Goal: Obtain resource: Download file/media

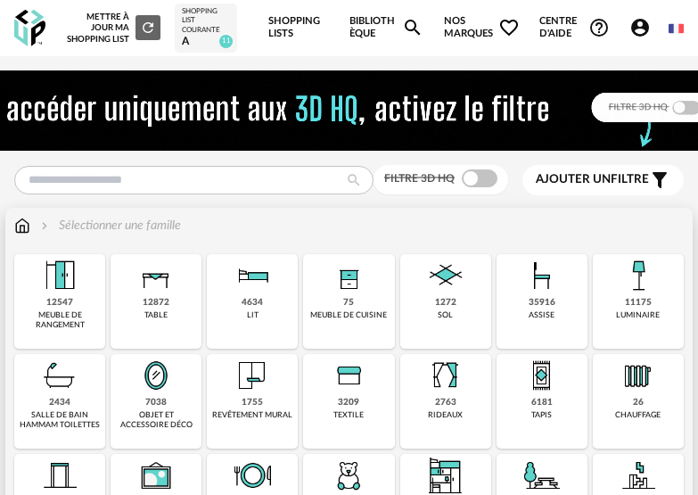
click at [540, 309] on div "35916" at bounding box center [542, 303] width 27 height 12
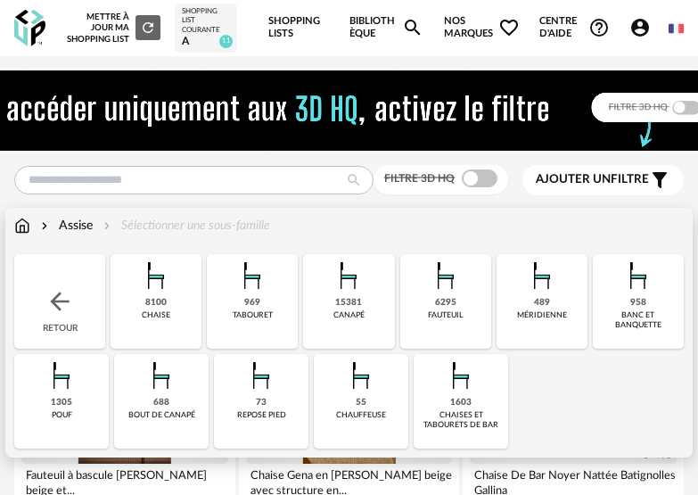
click at [349, 303] on div "15381" at bounding box center [348, 303] width 27 height 12
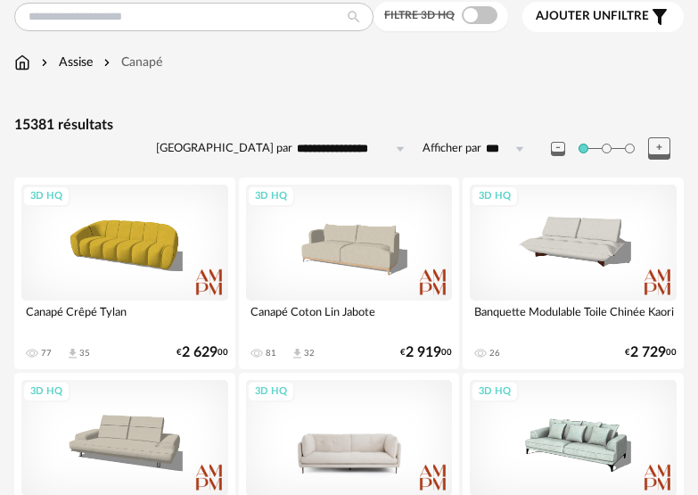
scroll to position [161, 0]
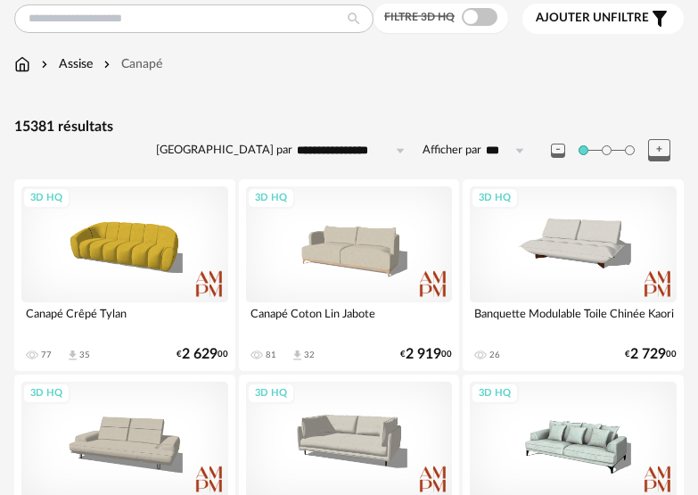
click at [480, 16] on span at bounding box center [480, 17] width 36 height 18
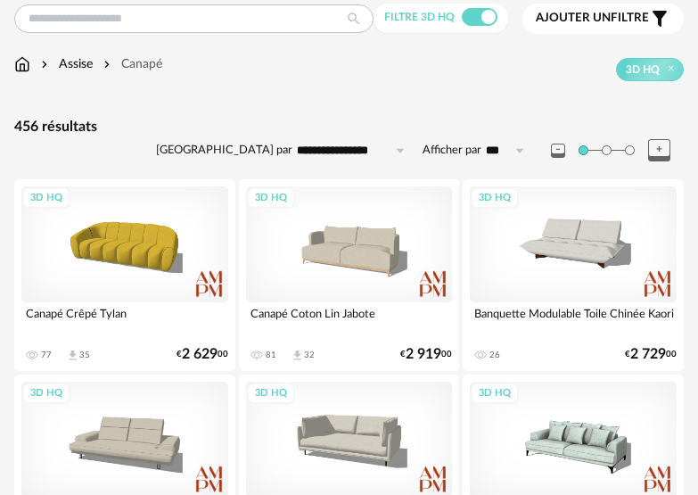
click at [371, 151] on input "**********" at bounding box center [354, 150] width 123 height 29
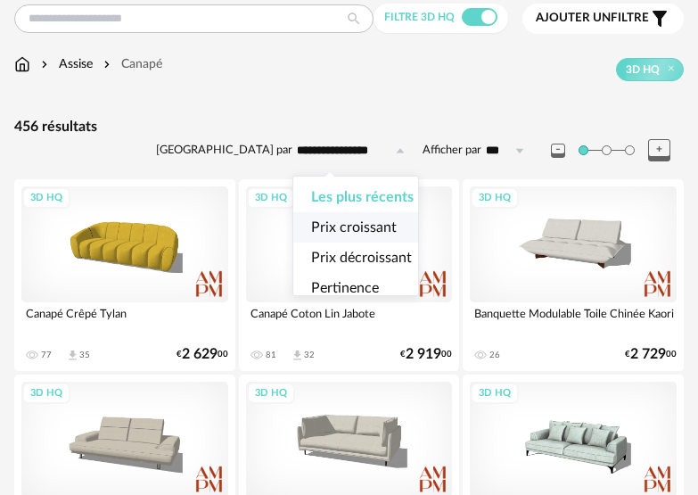
click at [375, 222] on span "Prix croissant" at bounding box center [354, 227] width 86 height 14
type input "**********"
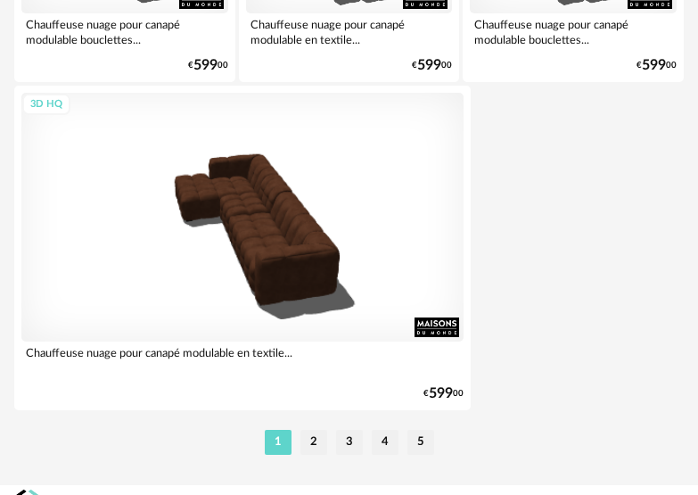
scroll to position [6740, 0]
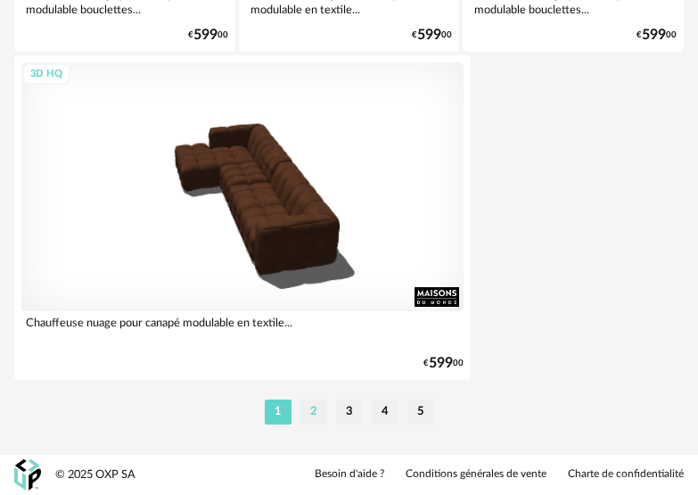
click at [313, 407] on li "2" at bounding box center [314, 412] width 27 height 25
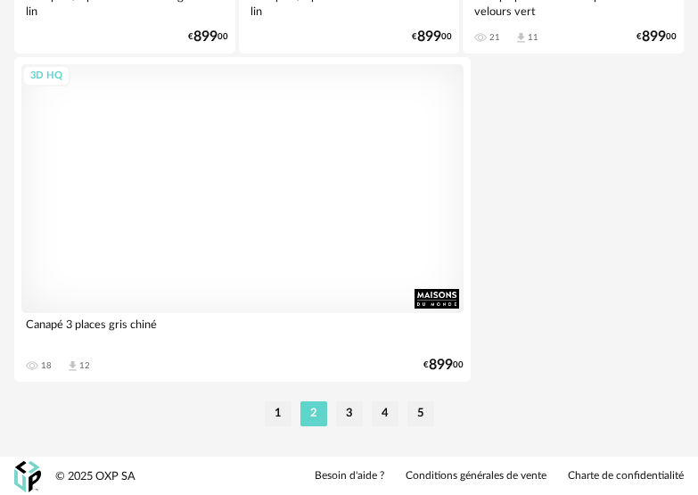
scroll to position [6740, 0]
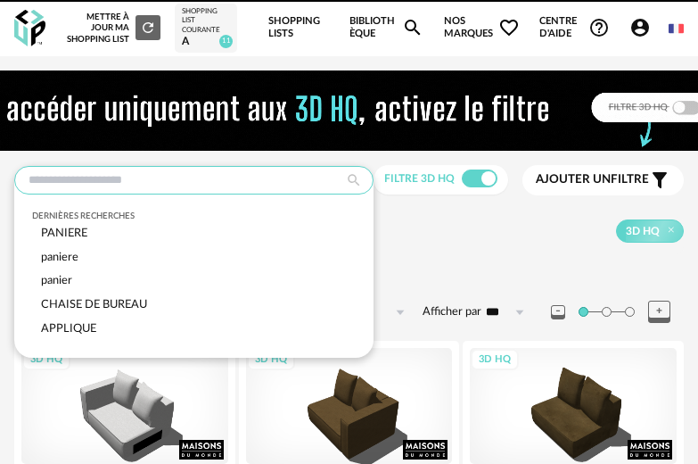
click at [233, 167] on input "text" at bounding box center [193, 180] width 359 height 29
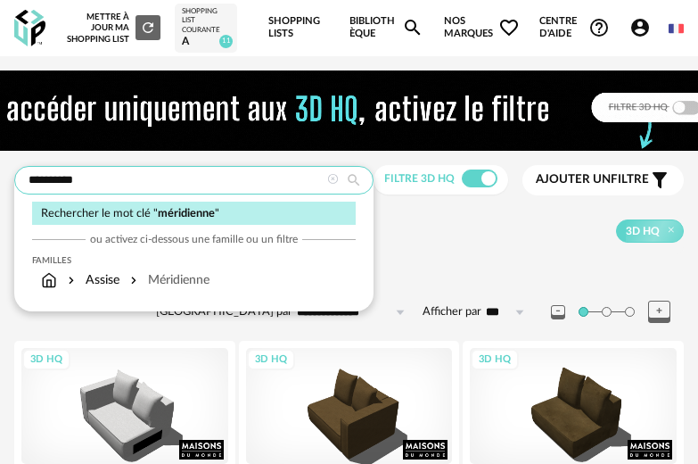
type input "**********"
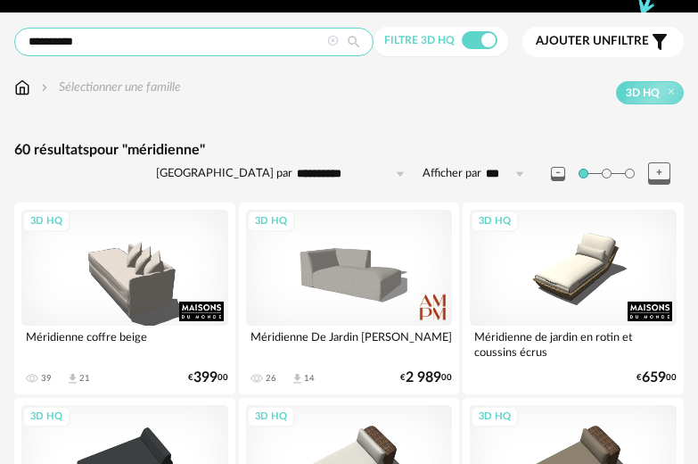
scroll to position [154, 0]
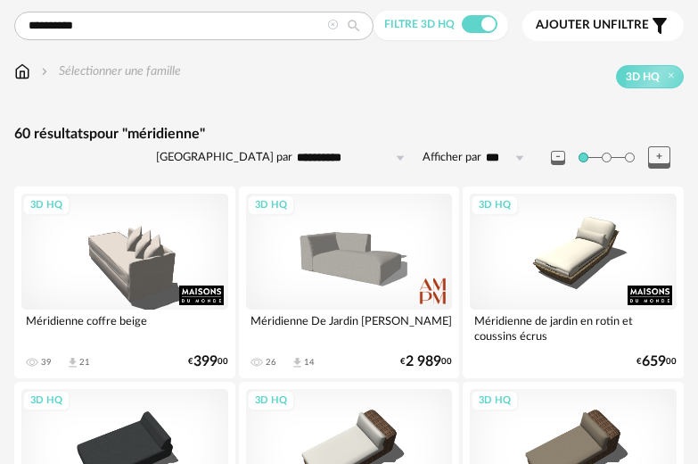
click at [356, 151] on input "**********" at bounding box center [354, 158] width 123 height 29
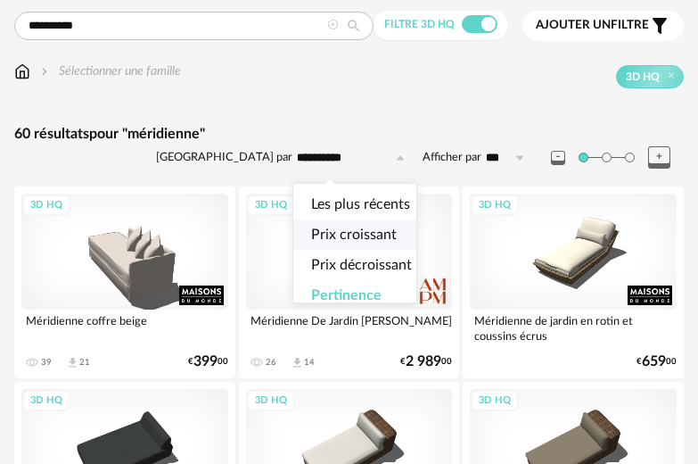
click at [346, 234] on span "Prix croissant" at bounding box center [354, 234] width 86 height 14
type input "**********"
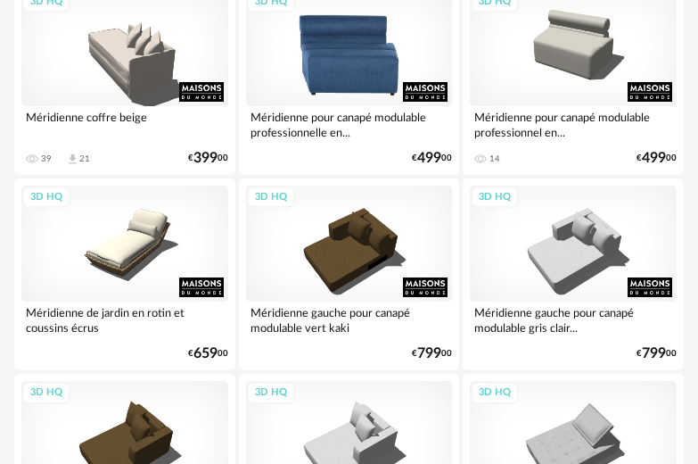
scroll to position [364, 0]
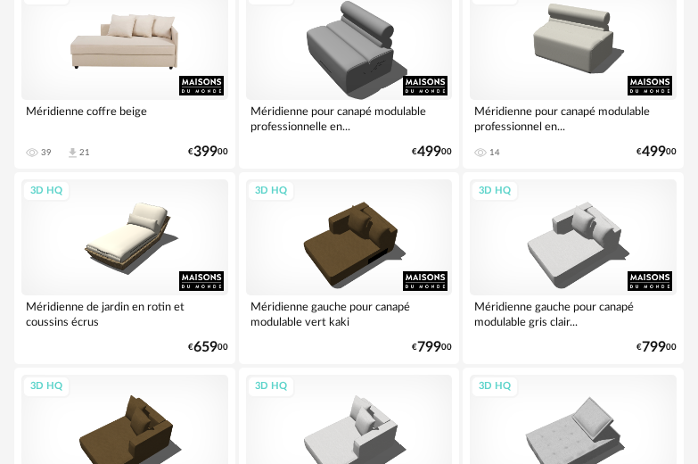
click at [167, 78] on div "3D HQ" at bounding box center [124, 42] width 207 height 116
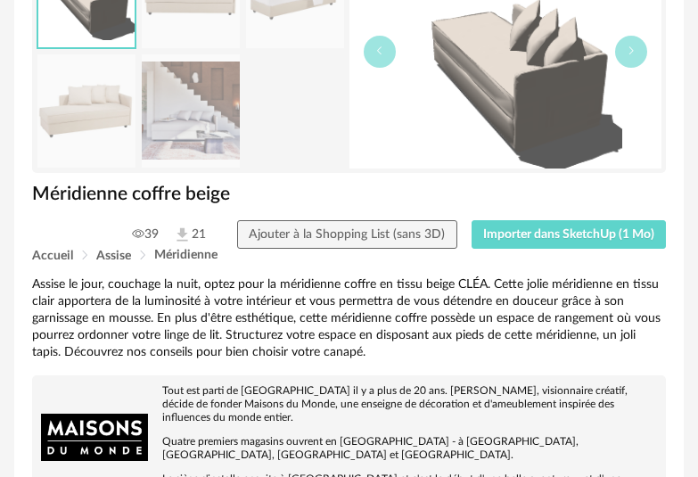
click at [193, 133] on img at bounding box center [191, 110] width 98 height 113
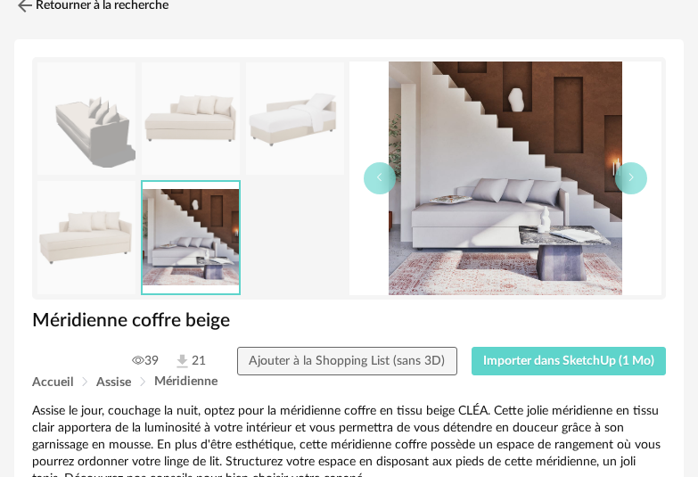
scroll to position [73, 0]
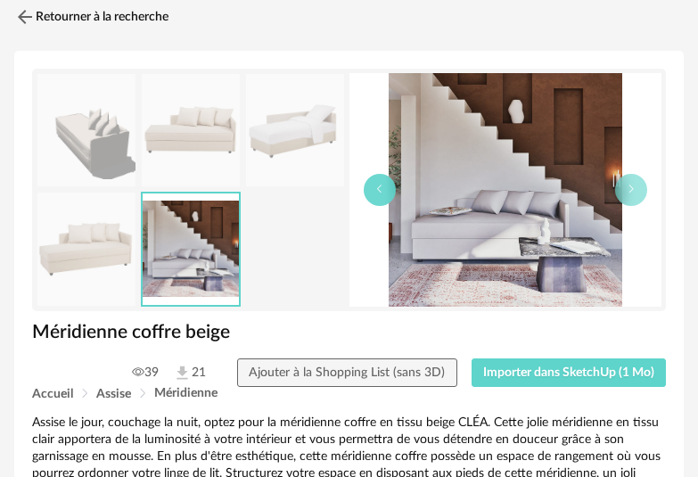
click at [381, 194] on icon "button" at bounding box center [380, 189] width 11 height 11
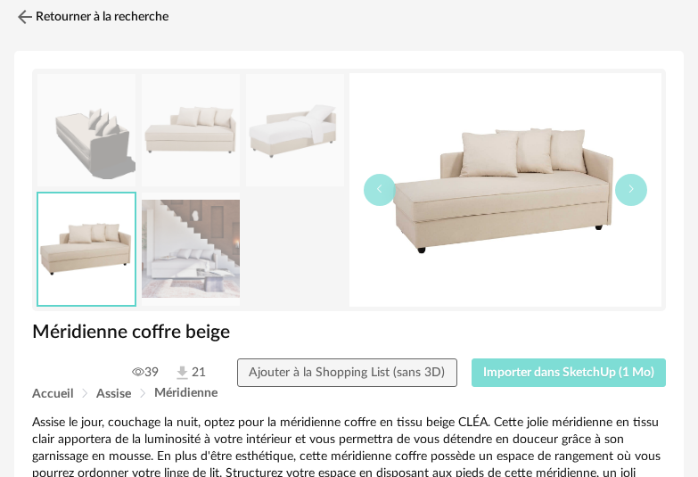
click at [524, 375] on span "Importer dans SketchUp (1 Mo)" at bounding box center [568, 373] width 171 height 12
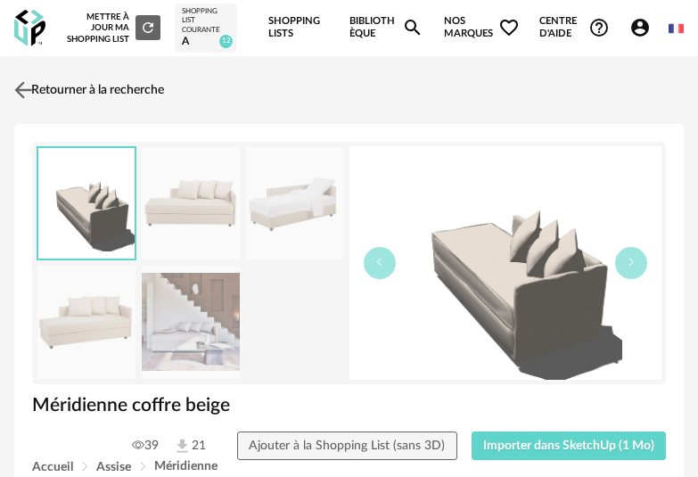
click at [26, 85] on img at bounding box center [24, 90] width 26 height 26
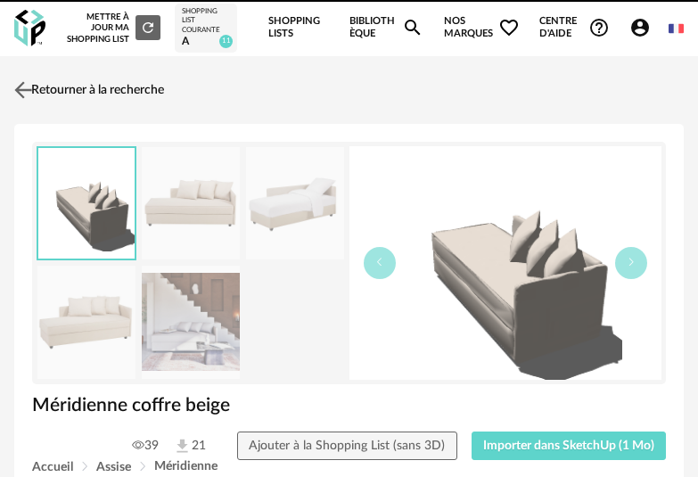
click at [39, 87] on link "Retourner à la recherche" at bounding box center [87, 89] width 154 height 39
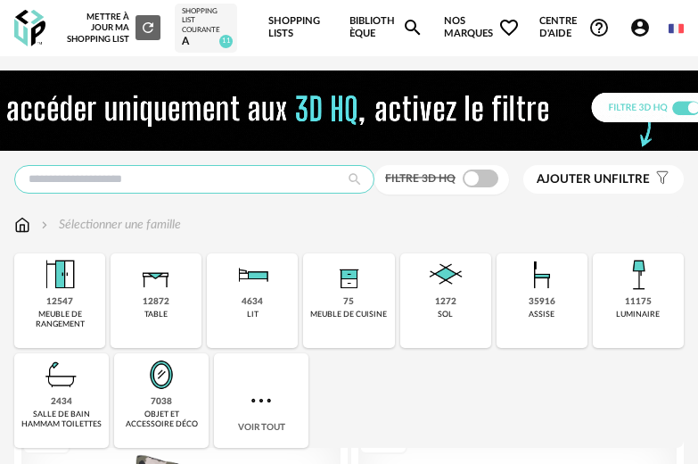
click at [298, 178] on input "text" at bounding box center [194, 179] width 360 height 29
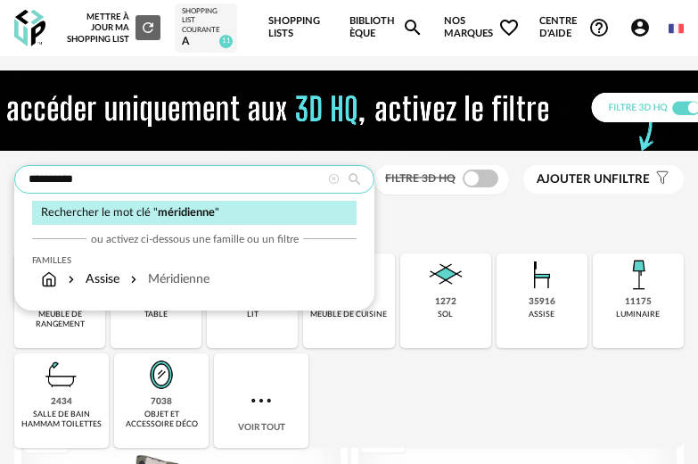
type input "**********"
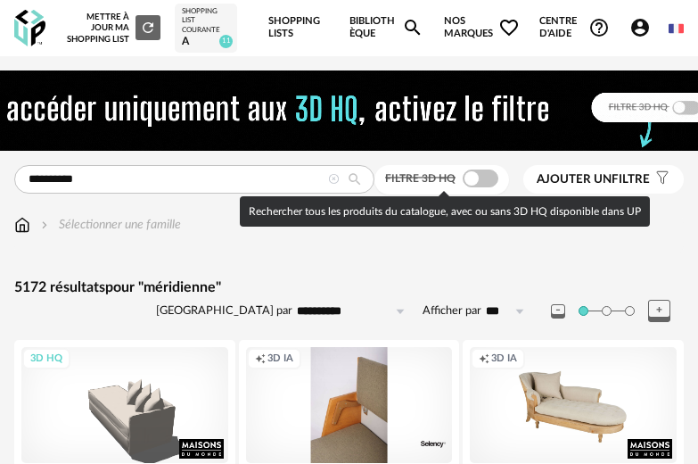
click at [475, 181] on span at bounding box center [481, 178] width 36 height 18
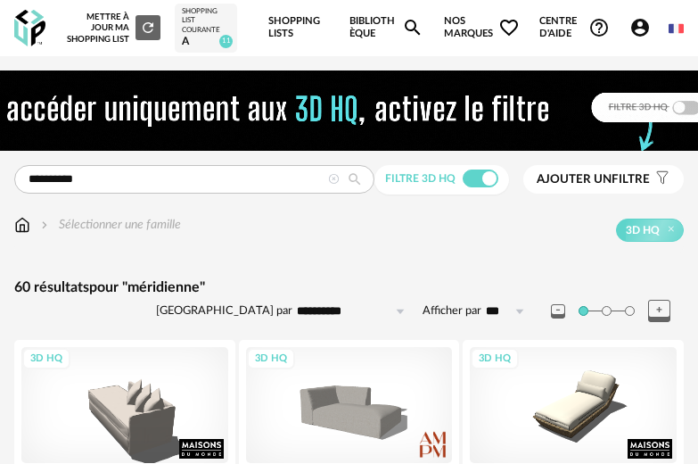
click at [336, 321] on input "**********" at bounding box center [354, 311] width 123 height 29
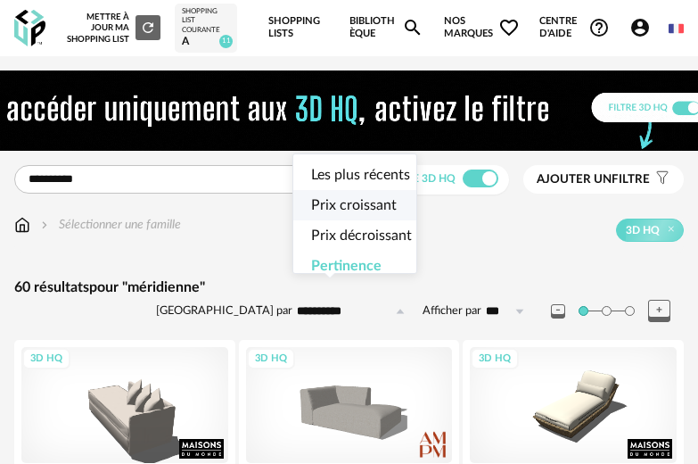
click at [371, 202] on span "Prix croissant" at bounding box center [354, 205] width 86 height 14
type input "**********"
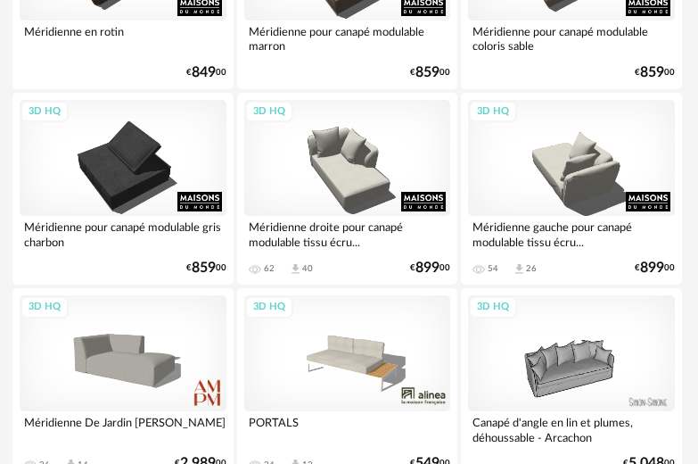
scroll to position [1616, 0]
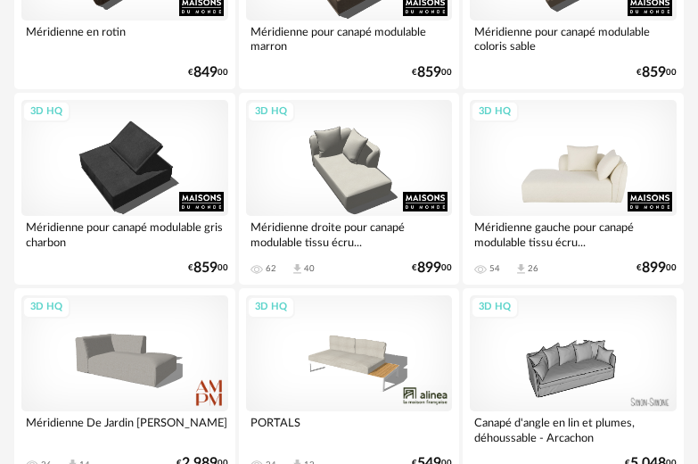
click at [591, 198] on div "3D HQ" at bounding box center [573, 158] width 207 height 116
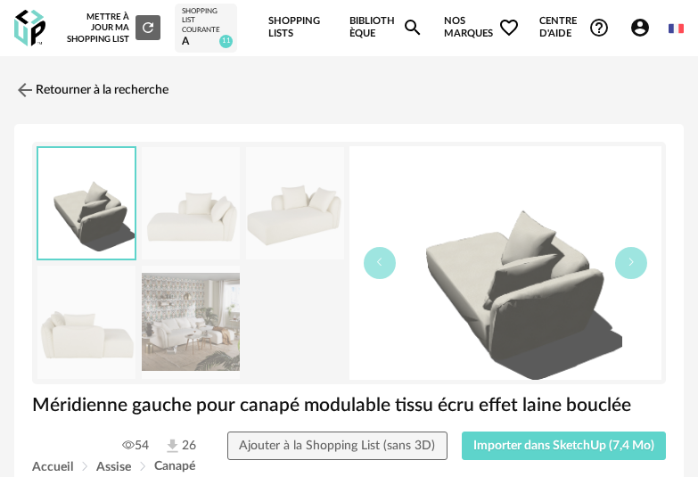
click at [203, 338] on img at bounding box center [191, 322] width 98 height 113
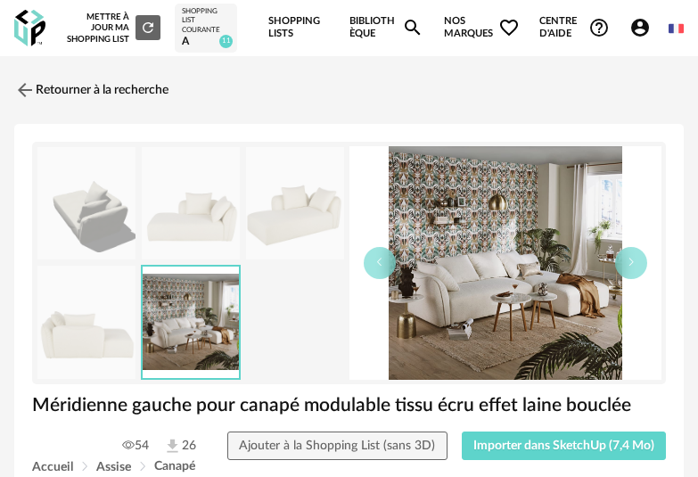
click at [295, 237] on img at bounding box center [295, 203] width 98 height 113
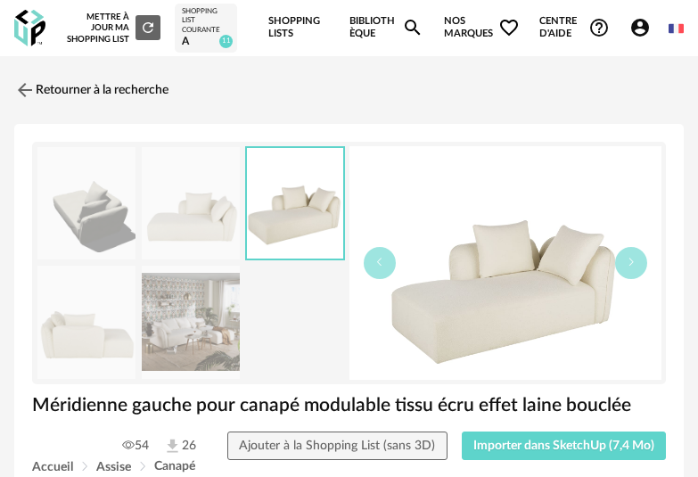
click at [196, 221] on img at bounding box center [191, 203] width 98 height 113
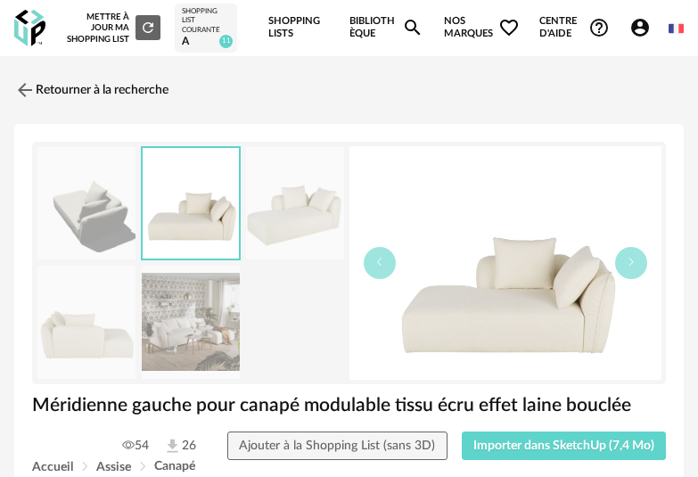
click at [120, 219] on img at bounding box center [86, 203] width 98 height 113
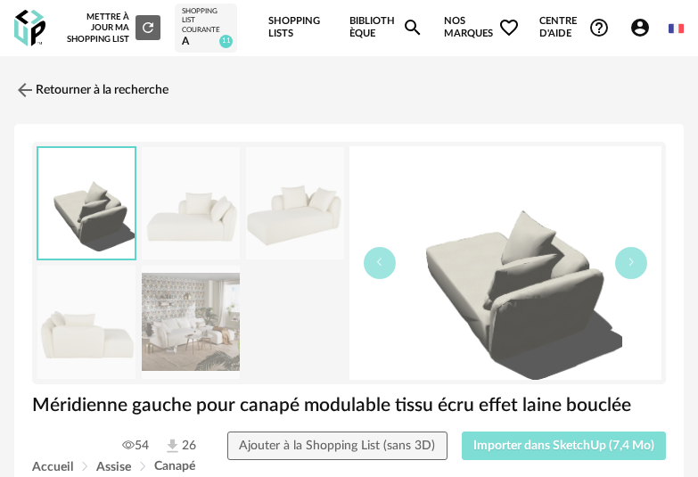
click at [592, 448] on span "Importer dans SketchUp (7,4 Mo)" at bounding box center [564, 446] width 181 height 12
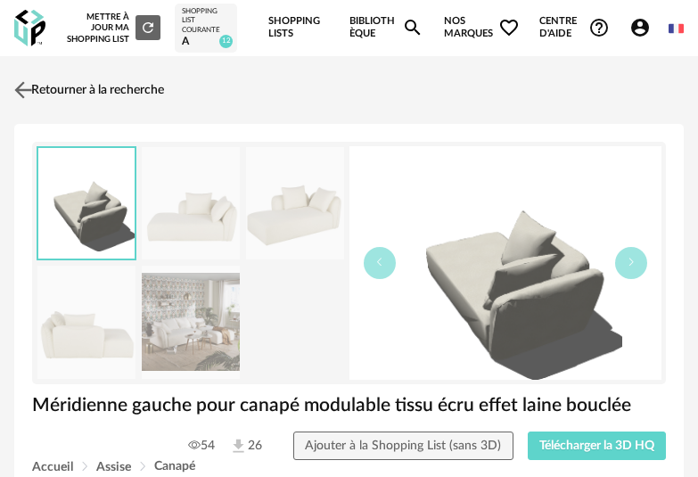
click at [62, 84] on link "Retourner à la recherche" at bounding box center [87, 89] width 154 height 39
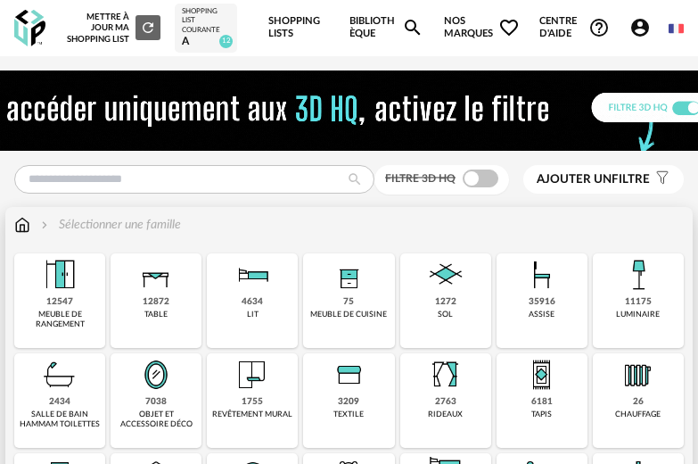
click at [563, 298] on div "35916 assise" at bounding box center [542, 300] width 91 height 95
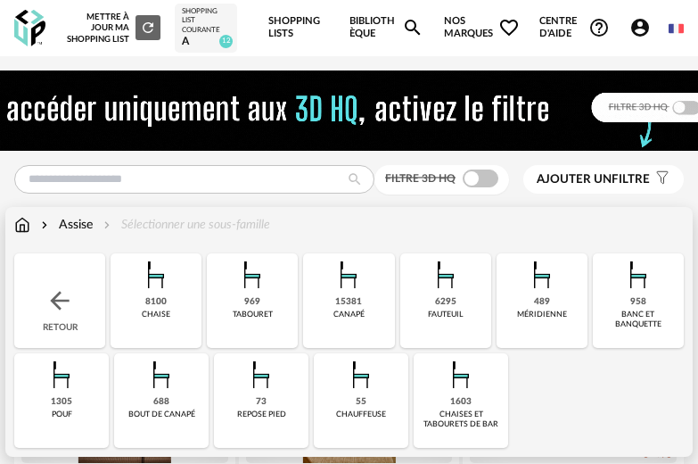
click at [449, 312] on div "fauteuil" at bounding box center [446, 314] width 36 height 10
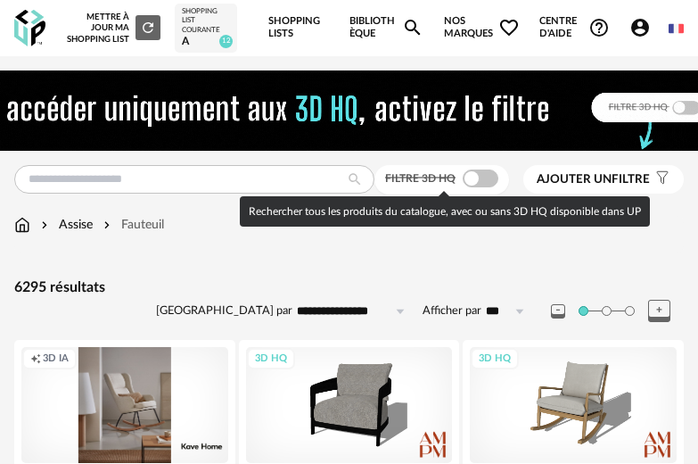
click at [474, 175] on span at bounding box center [481, 178] width 36 height 18
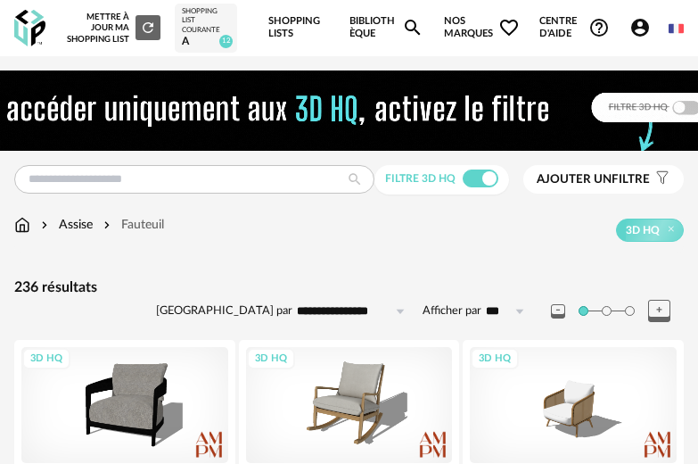
click at [355, 317] on input "**********" at bounding box center [354, 311] width 123 height 29
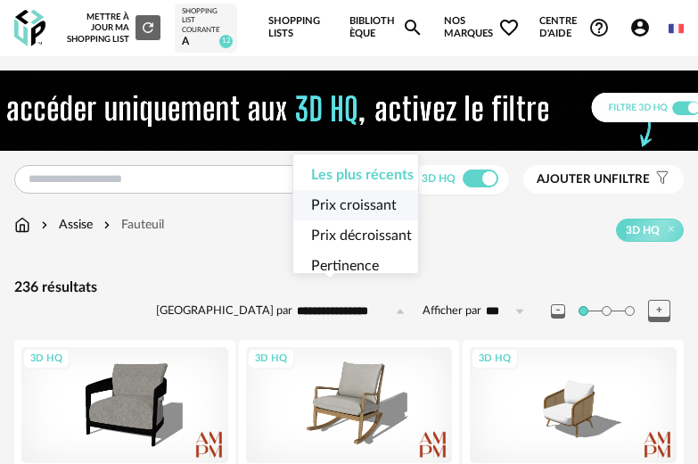
click at [388, 209] on span "Prix croissant" at bounding box center [354, 205] width 86 height 14
type input "**********"
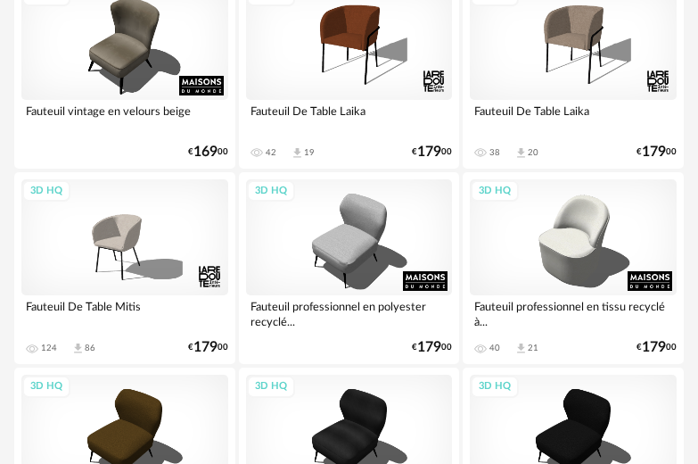
scroll to position [930, 0]
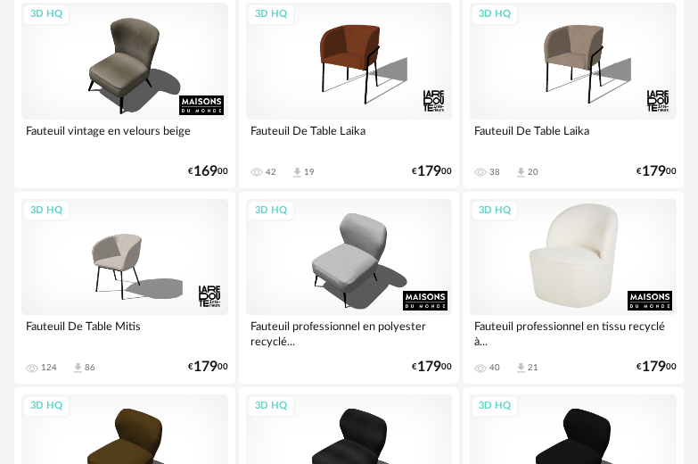
click at [581, 265] on div "3D HQ" at bounding box center [573, 257] width 207 height 116
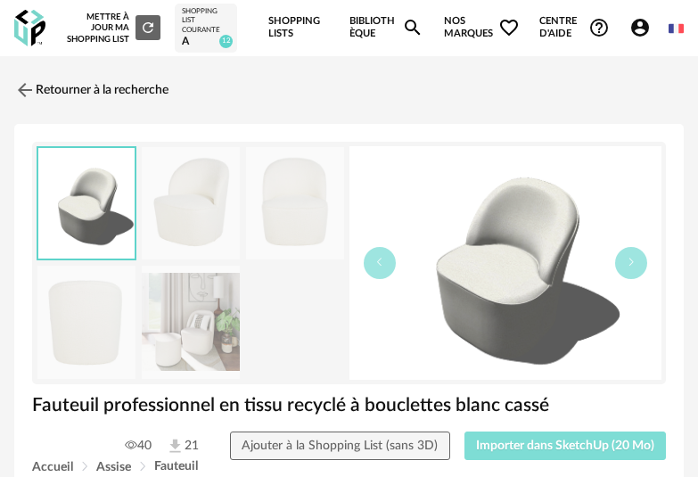
click at [541, 440] on span "Importer dans SketchUp (20 Mo)" at bounding box center [565, 446] width 178 height 12
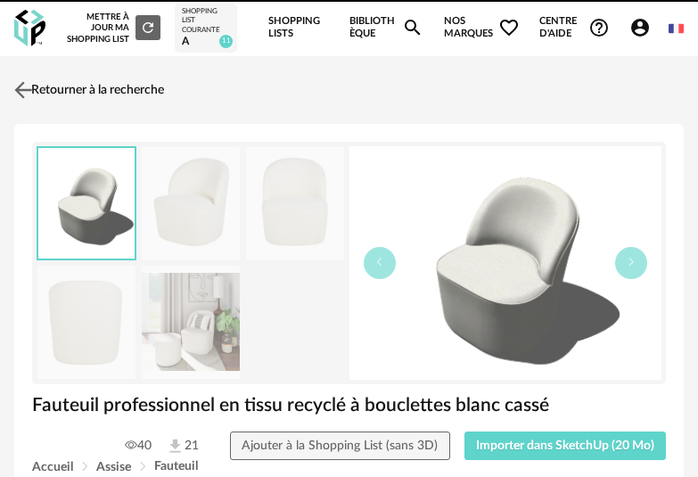
click at [52, 88] on link "Retourner à la recherche" at bounding box center [87, 89] width 154 height 39
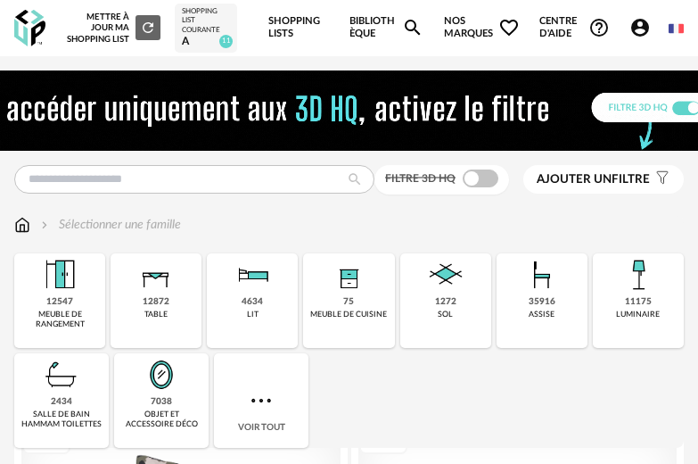
click at [546, 307] on div "35916" at bounding box center [542, 302] width 27 height 12
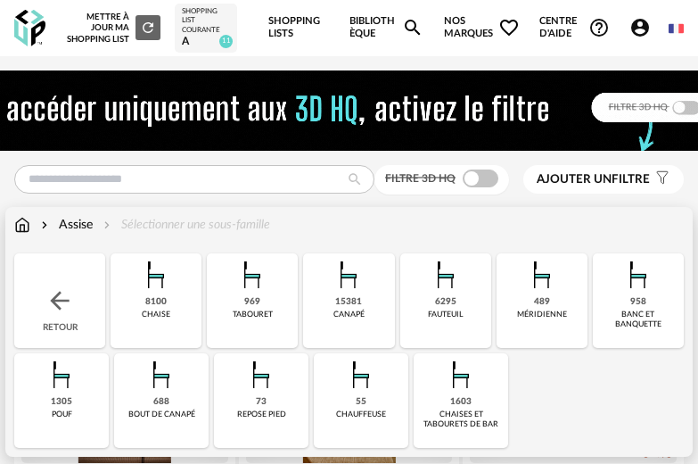
click at [548, 285] on img at bounding box center [542, 274] width 43 height 43
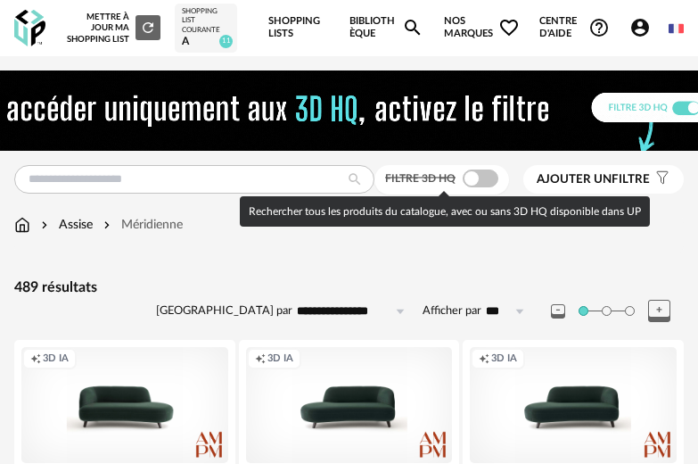
click at [482, 178] on span at bounding box center [481, 178] width 36 height 18
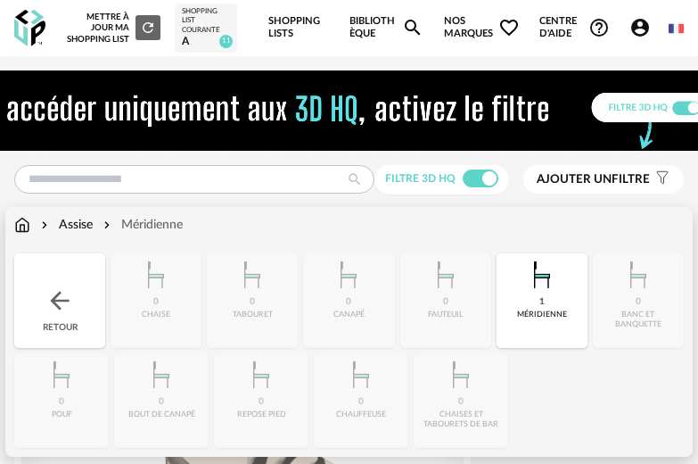
click at [89, 235] on div "Assise Méridienne" at bounding box center [349, 234] width 670 height 37
click at [72, 293] on img at bounding box center [59, 300] width 29 height 29
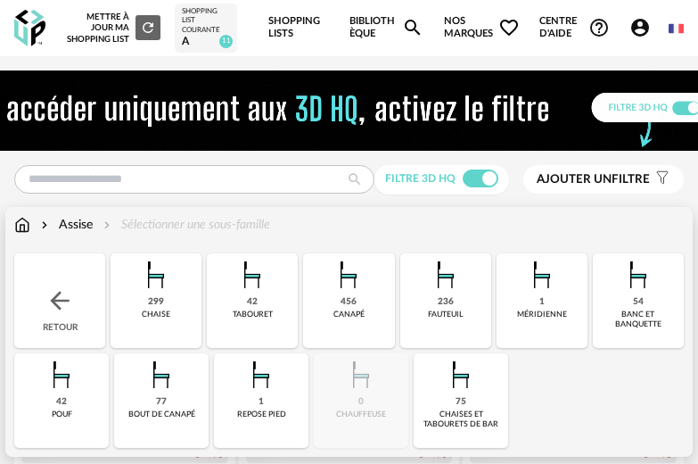
click at [452, 298] on div "236" at bounding box center [446, 302] width 16 height 12
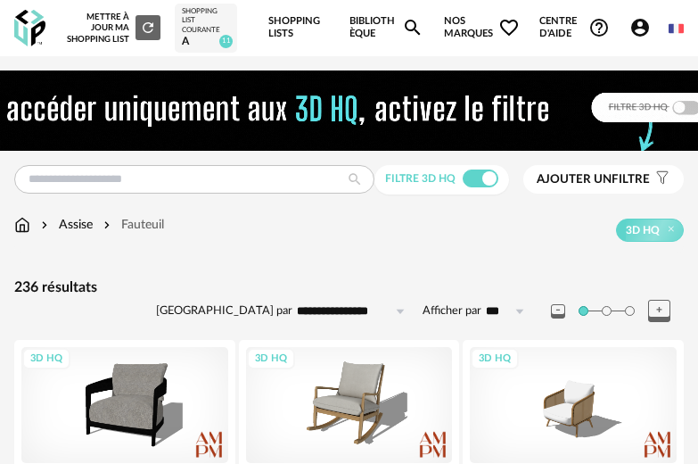
click at [362, 309] on input "**********" at bounding box center [354, 311] width 123 height 29
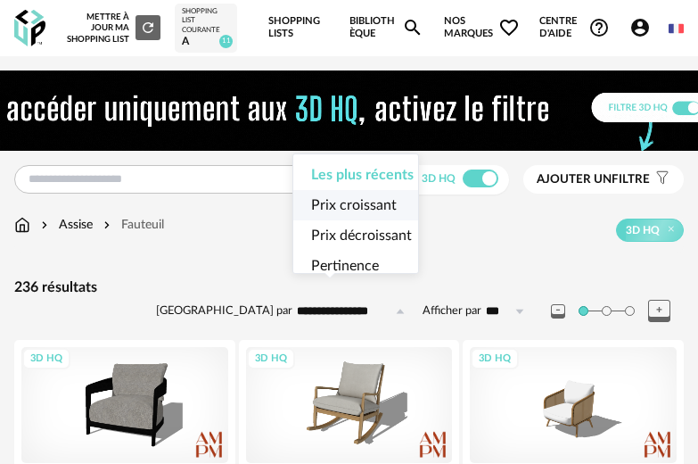
click at [362, 206] on span "Prix croissant" at bounding box center [354, 205] width 86 height 14
type input "**********"
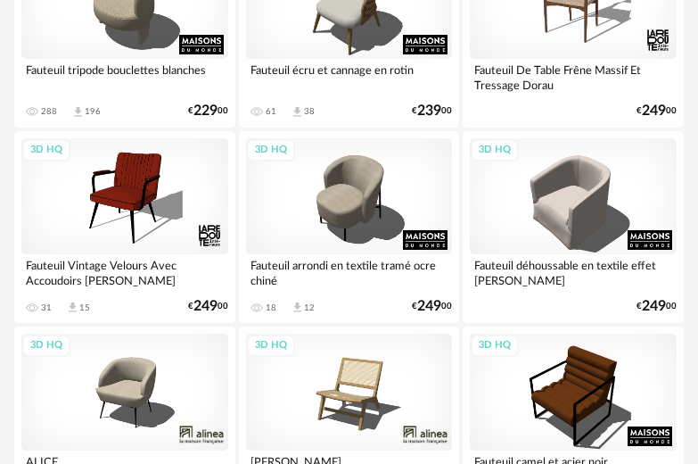
scroll to position [2393, 0]
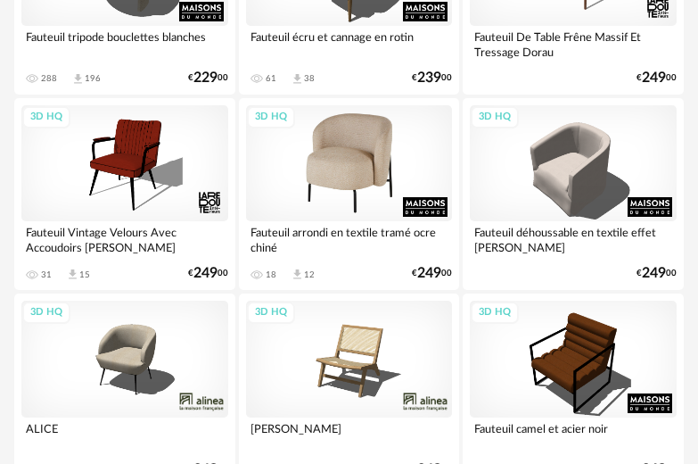
click at [370, 172] on div "3D HQ" at bounding box center [349, 163] width 207 height 116
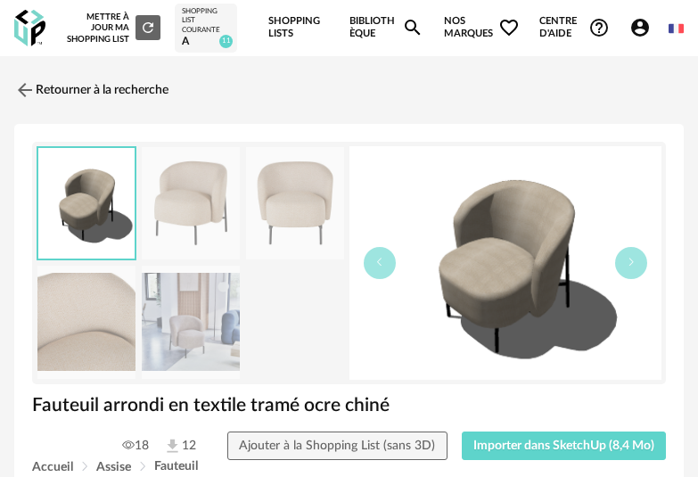
click at [174, 307] on img at bounding box center [191, 322] width 98 height 113
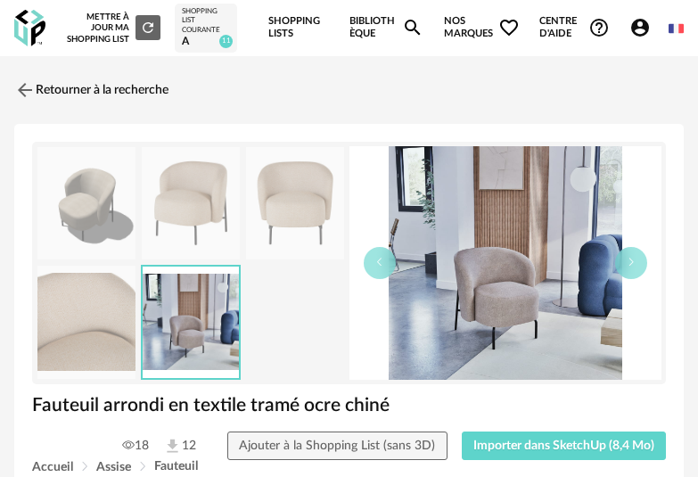
click at [195, 207] on img at bounding box center [191, 203] width 98 height 113
click at [35, 95] on img at bounding box center [24, 89] width 21 height 21
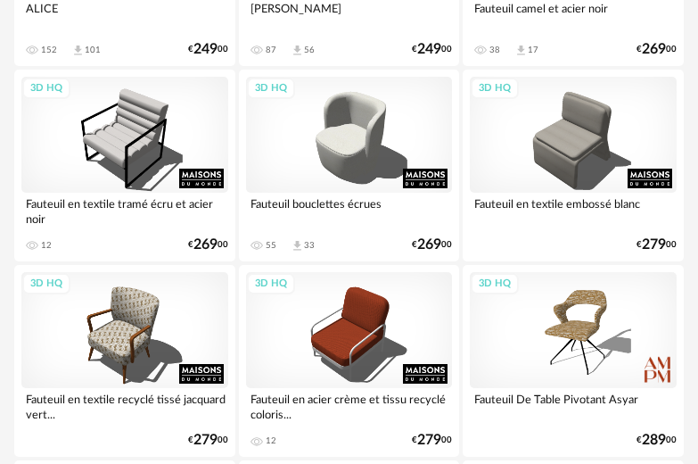
scroll to position [2867, 0]
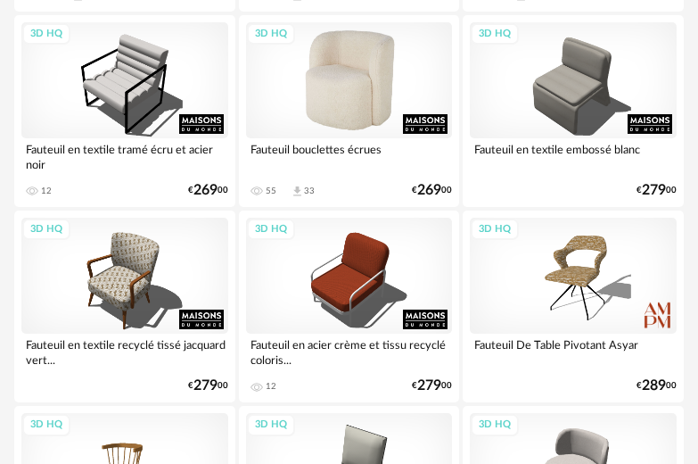
click at [400, 70] on div "3D HQ" at bounding box center [349, 80] width 207 height 116
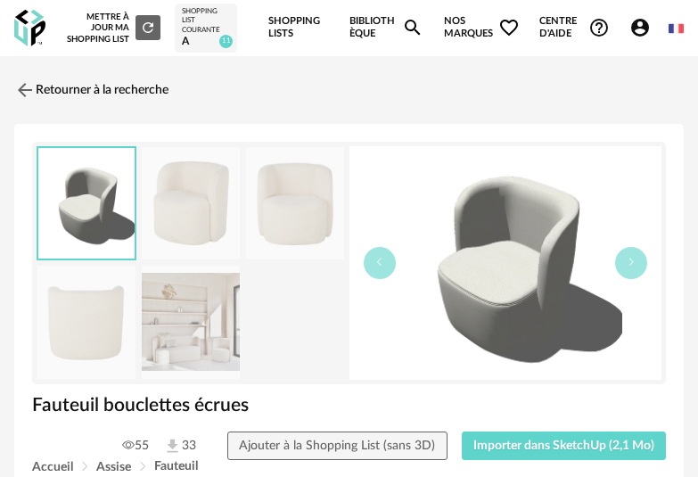
click at [287, 235] on img at bounding box center [295, 203] width 98 height 113
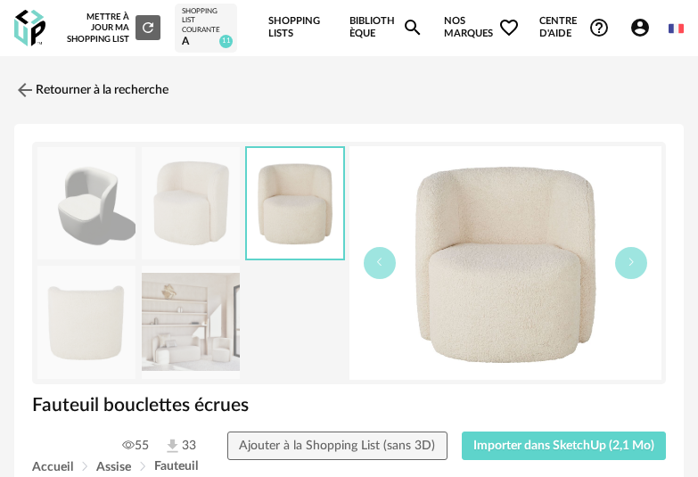
click at [184, 218] on img at bounding box center [191, 203] width 98 height 113
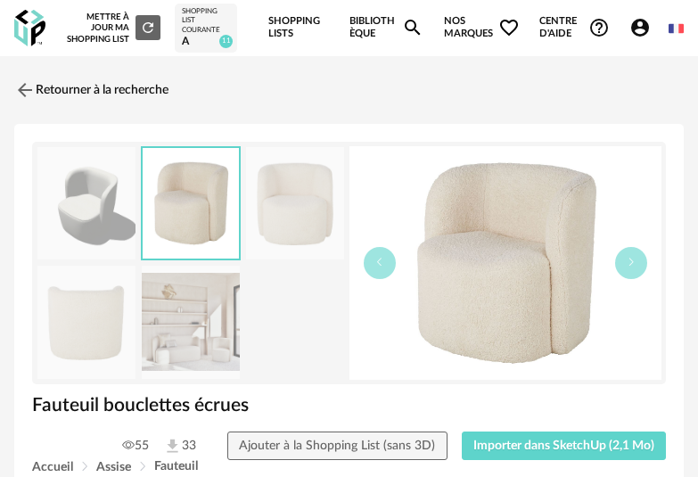
click at [551, 257] on img at bounding box center [506, 263] width 313 height 234
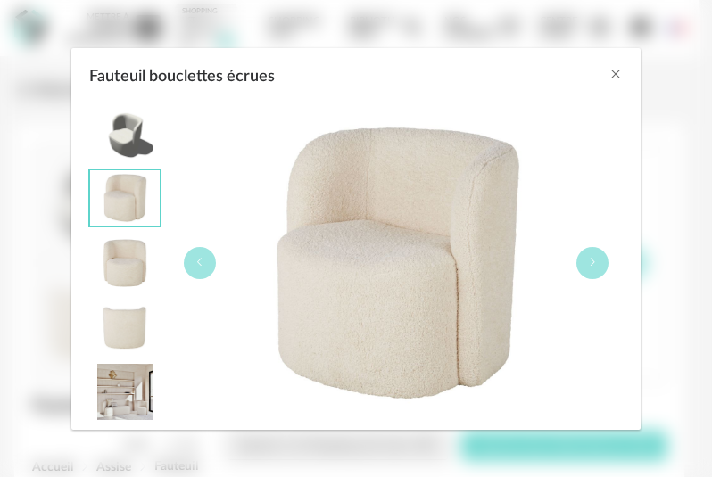
click at [349, 290] on img "Fauteuil bouclettes écrues" at bounding box center [396, 263] width 316 height 316
click at [142, 272] on img "Fauteuil bouclettes écrues" at bounding box center [125, 262] width 70 height 55
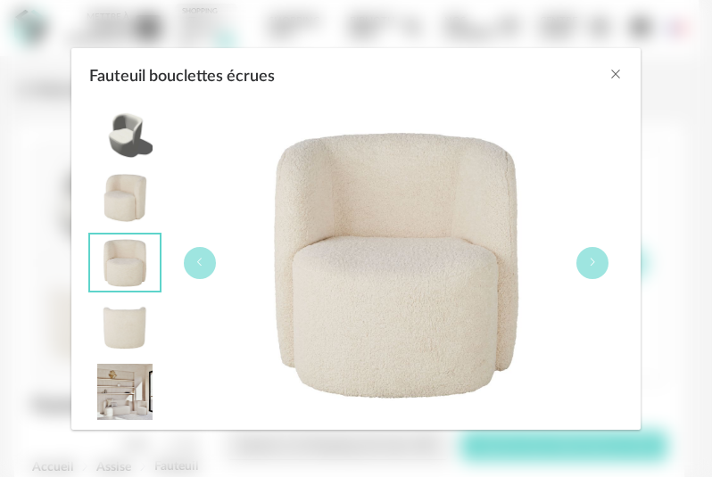
click at [134, 183] on img "Fauteuil bouclettes écrues" at bounding box center [125, 197] width 70 height 55
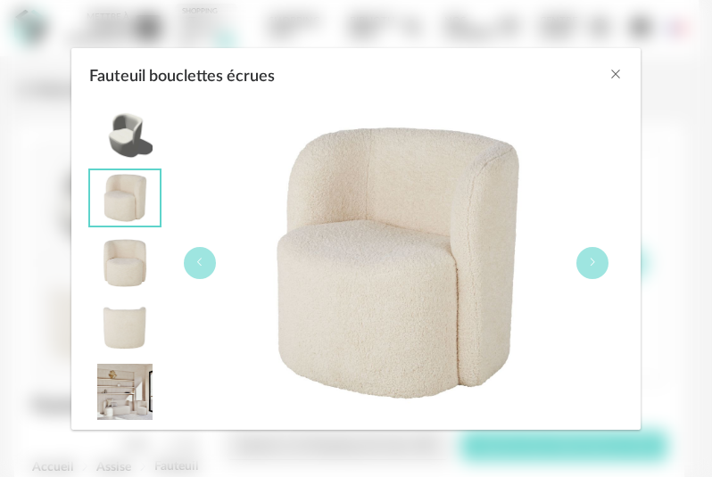
click at [135, 111] on img "Fauteuil bouclettes écrues" at bounding box center [125, 133] width 70 height 55
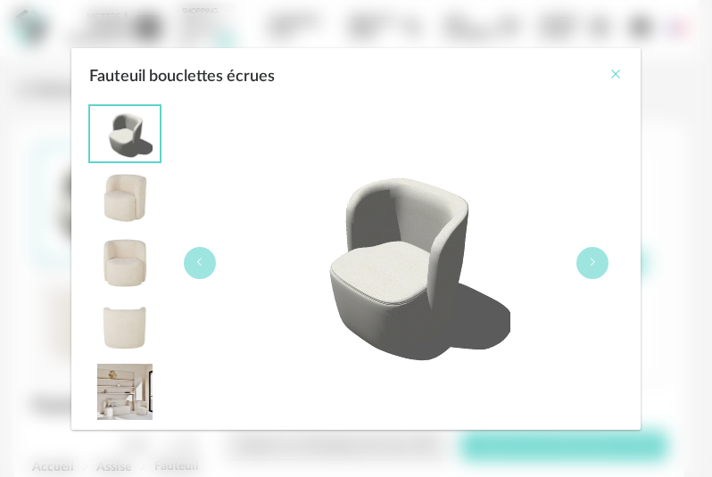
click at [621, 74] on icon "Close" at bounding box center [615, 74] width 14 height 14
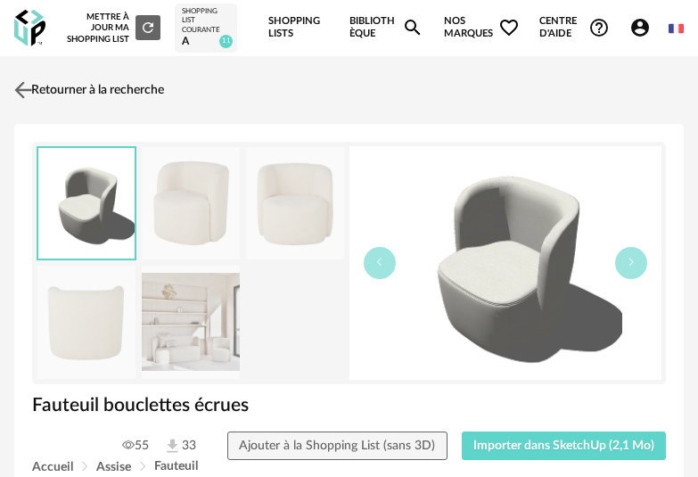
click at [40, 95] on link "Retourner à la recherche" at bounding box center [87, 89] width 154 height 39
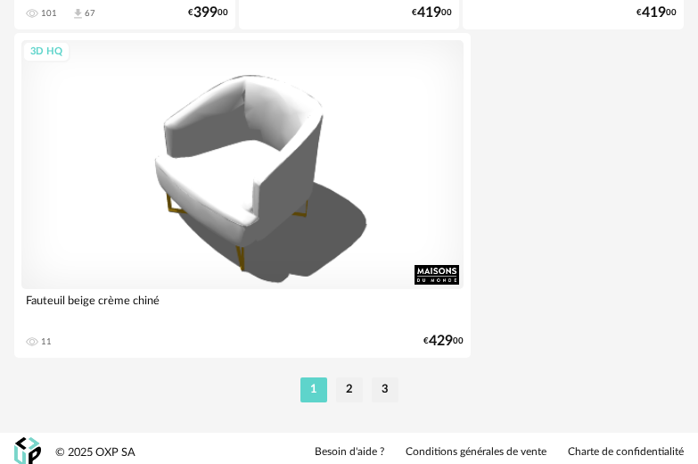
scroll to position [6771, 0]
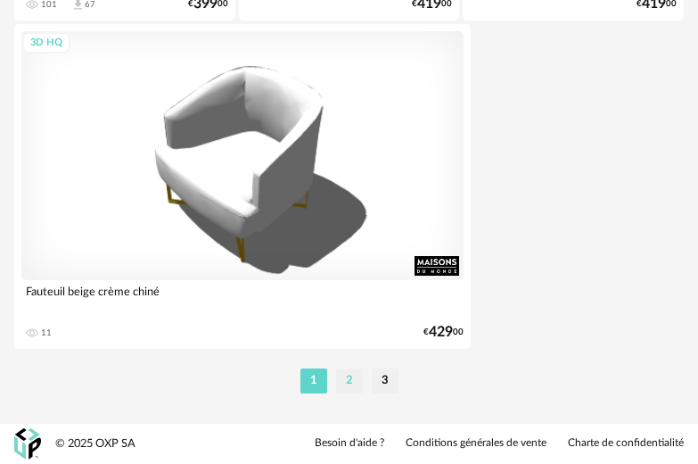
click at [360, 383] on li "2" at bounding box center [349, 380] width 27 height 25
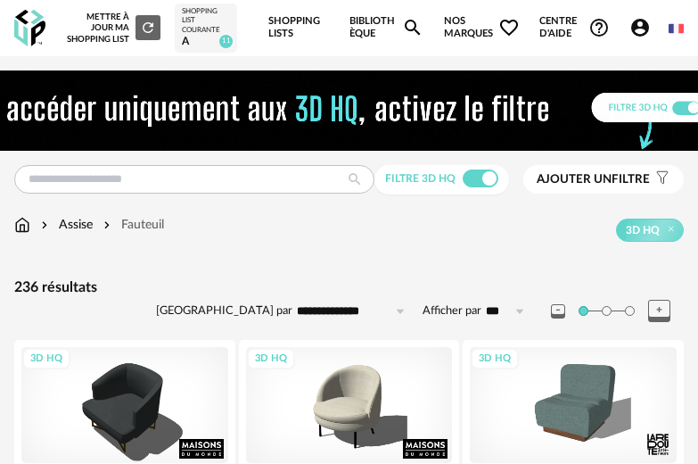
scroll to position [371, 0]
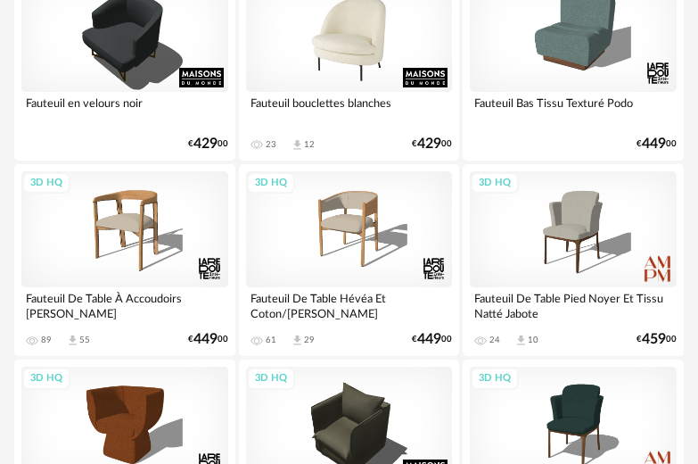
click at [383, 65] on div "3D HQ" at bounding box center [349, 34] width 207 height 116
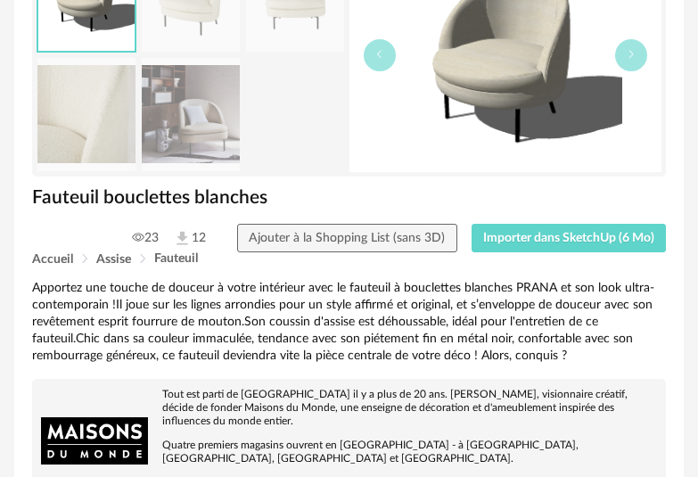
scroll to position [264, 0]
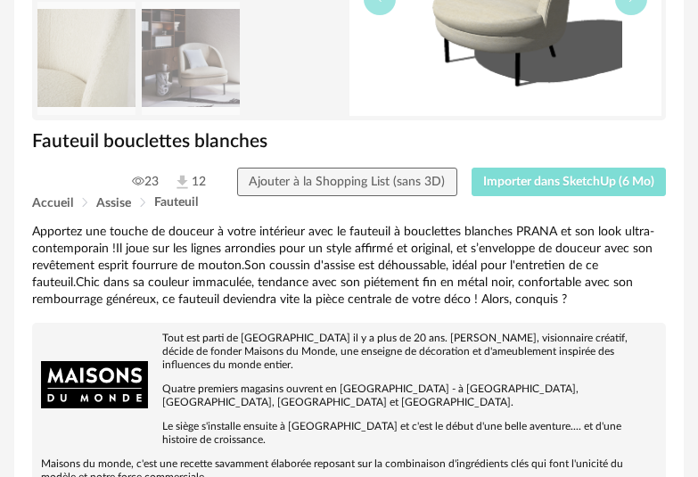
click at [527, 186] on span "Importer dans SketchUp (6 Mo)" at bounding box center [568, 182] width 171 height 12
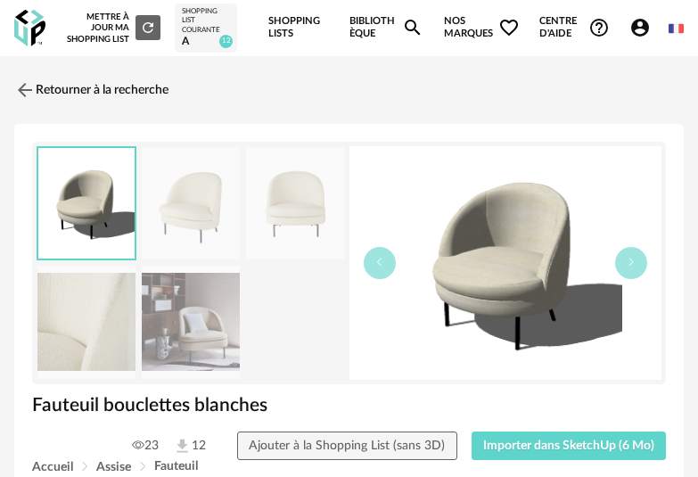
click at [281, 30] on link "Shopping Lists" at bounding box center [298, 28] width 61 height 56
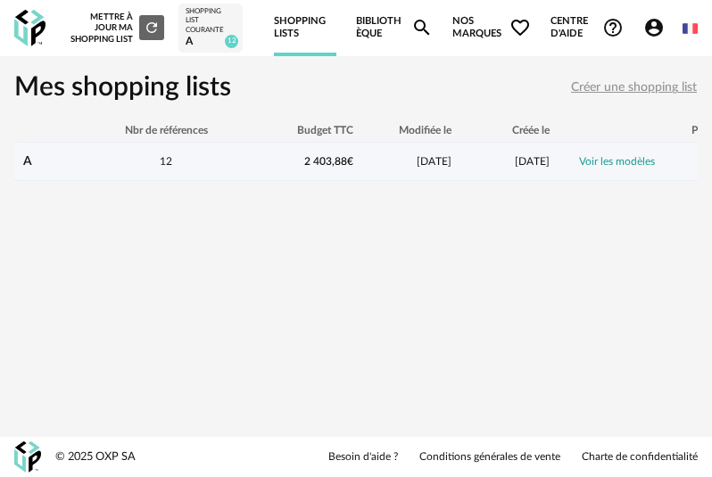
click at [383, 167] on div "[DATE]" at bounding box center [411, 161] width 98 height 15
click at [627, 162] on link "Voir les modèles" at bounding box center [617, 161] width 76 height 11
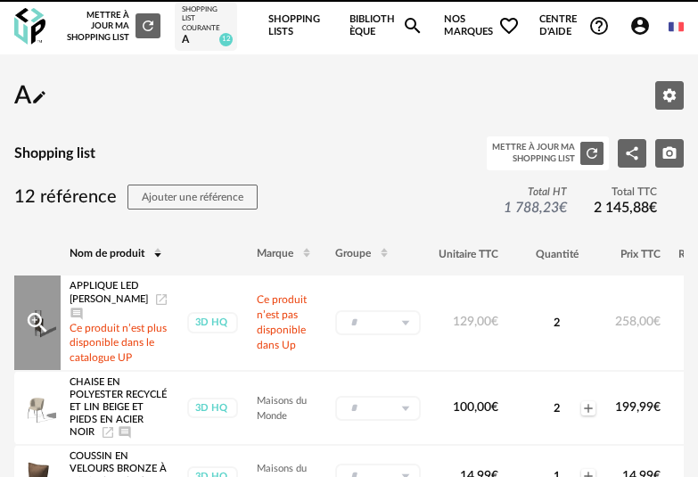
scroll to position [4, 0]
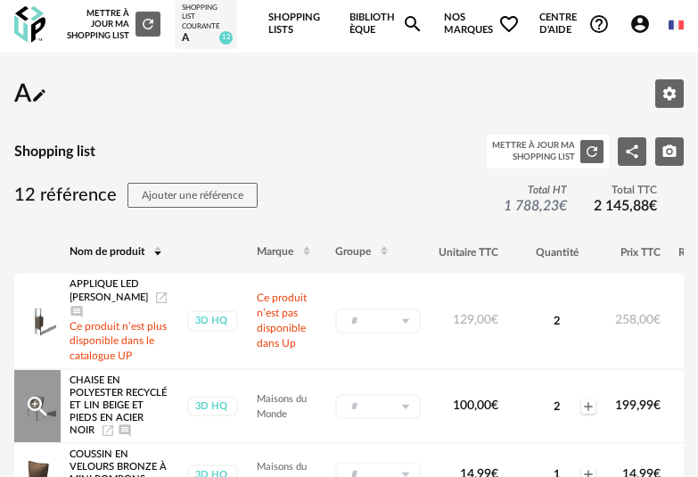
click at [103, 436] on icon "Launch icon" at bounding box center [108, 430] width 11 height 11
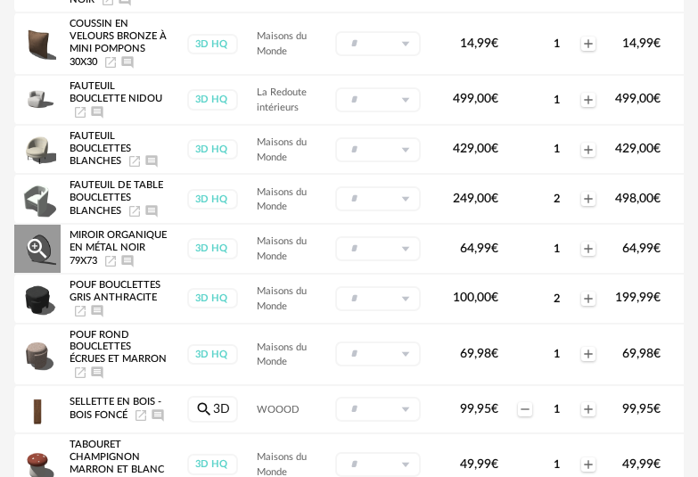
scroll to position [424, 0]
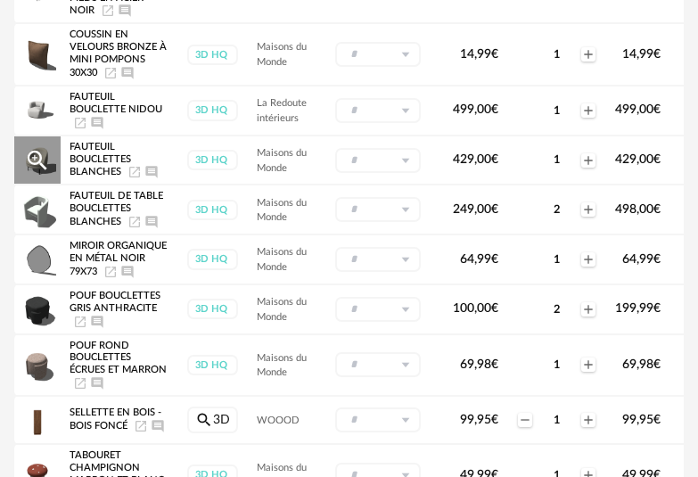
click at [137, 173] on icon "Launch icon" at bounding box center [134, 172] width 11 height 11
